Goal: Transaction & Acquisition: Download file/media

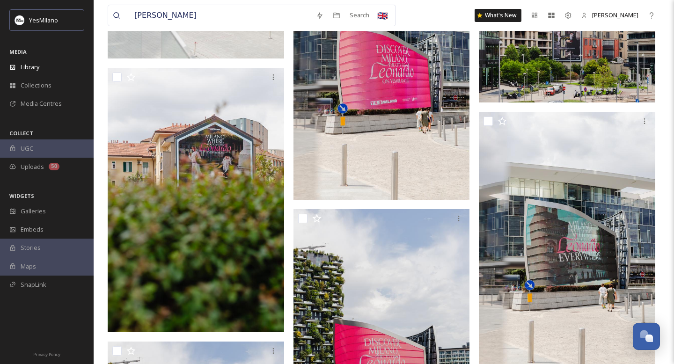
scroll to position [2098, 0]
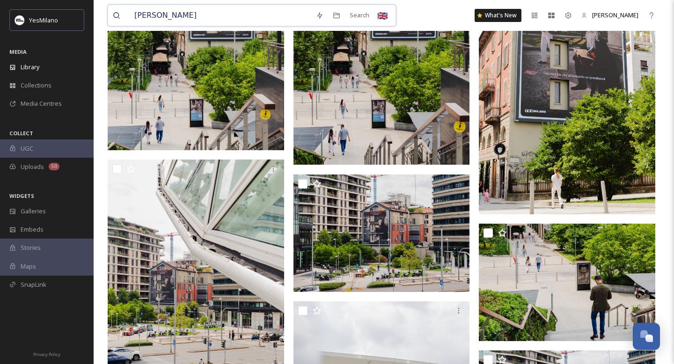
click at [177, 10] on input "[PERSON_NAME]" at bounding box center [221, 15] width 182 height 21
type input "giureconsulti"
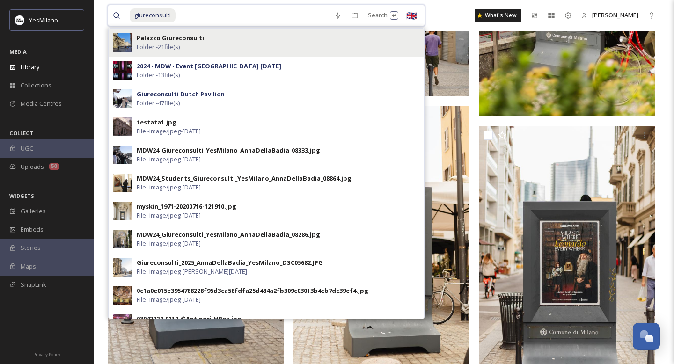
scroll to position [800, 0]
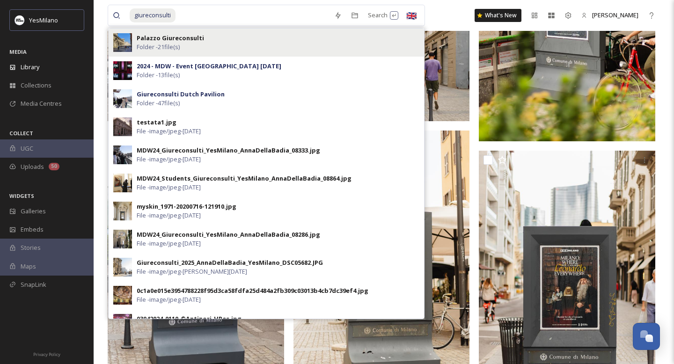
click at [240, 34] on div "Palazzo Giureconsulti Folder - 21 file(s)" at bounding box center [278, 43] width 283 height 18
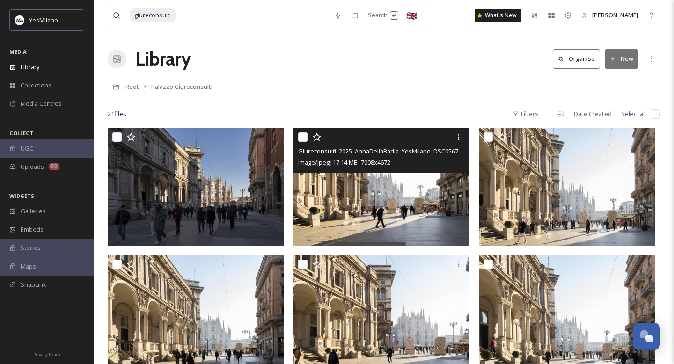
click at [416, 200] on img at bounding box center [382, 187] width 177 height 118
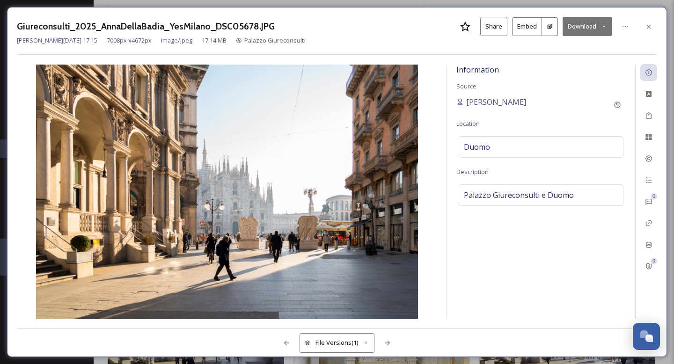
click at [588, 24] on button "Download" at bounding box center [588, 26] width 50 height 19
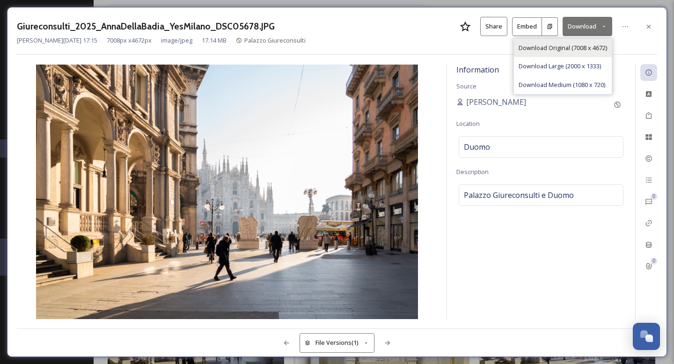
click at [582, 50] on span "Download Original (7008 x 4672)" at bounding box center [563, 48] width 89 height 9
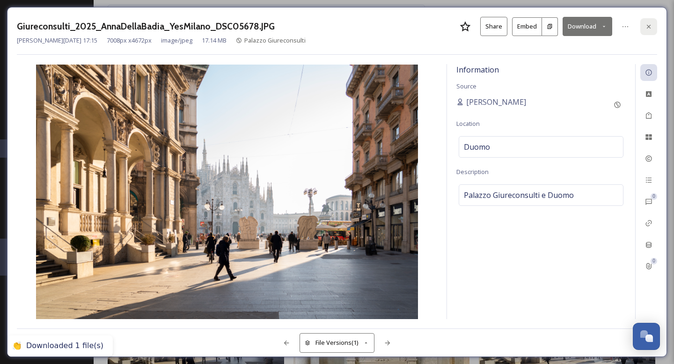
click at [645, 24] on icon at bounding box center [648, 26] width 7 height 7
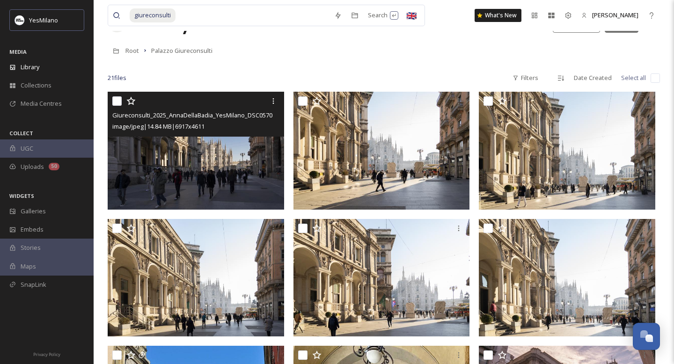
scroll to position [38, 0]
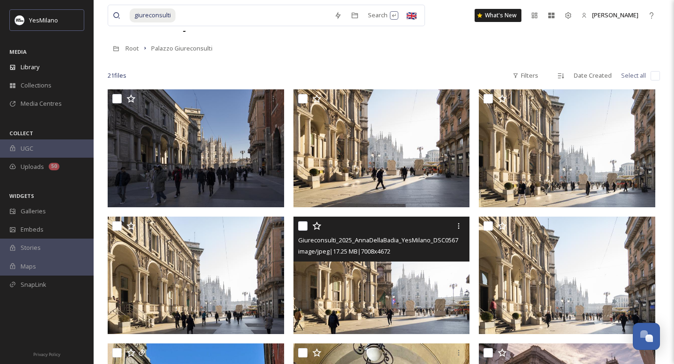
click at [448, 292] on img at bounding box center [382, 275] width 177 height 118
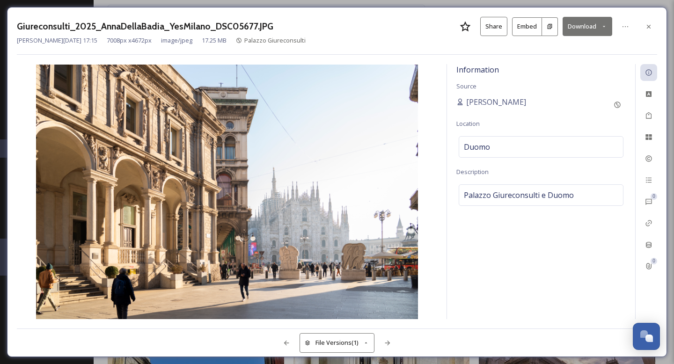
click at [585, 25] on button "Download" at bounding box center [588, 26] width 50 height 19
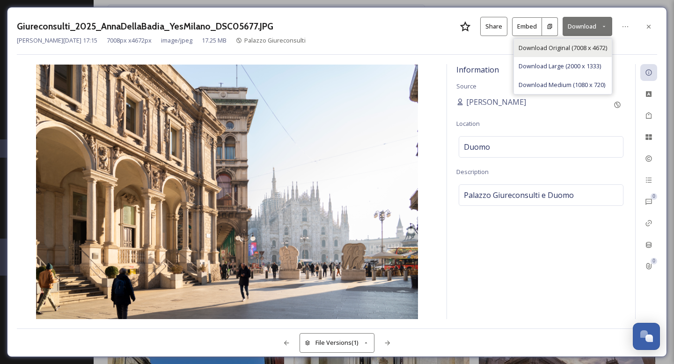
click at [589, 51] on span "Download Original (7008 x 4672)" at bounding box center [563, 48] width 89 height 9
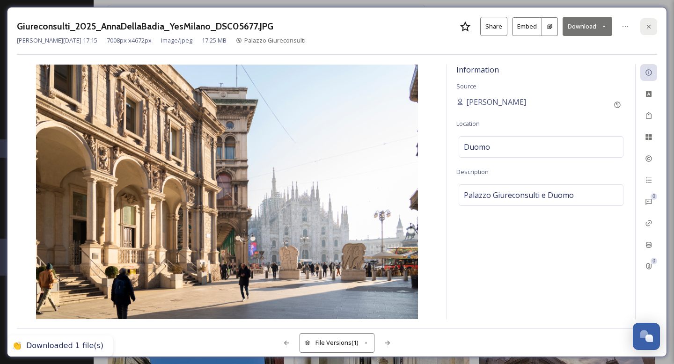
click at [652, 28] on icon at bounding box center [648, 26] width 7 height 7
